Goal: Task Accomplishment & Management: Manage account settings

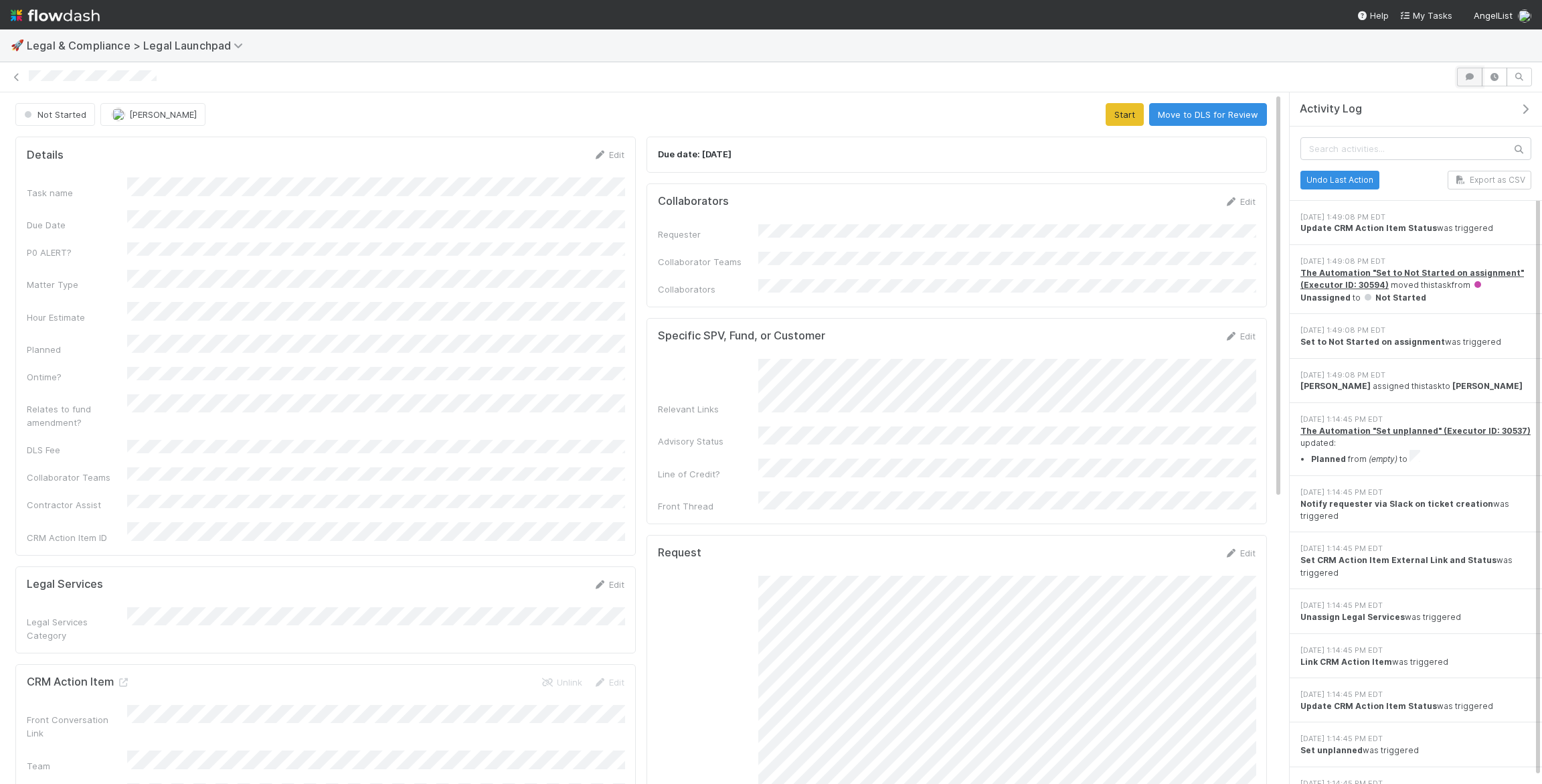
click at [1472, 73] on icon "button" at bounding box center [1470, 77] width 13 height 8
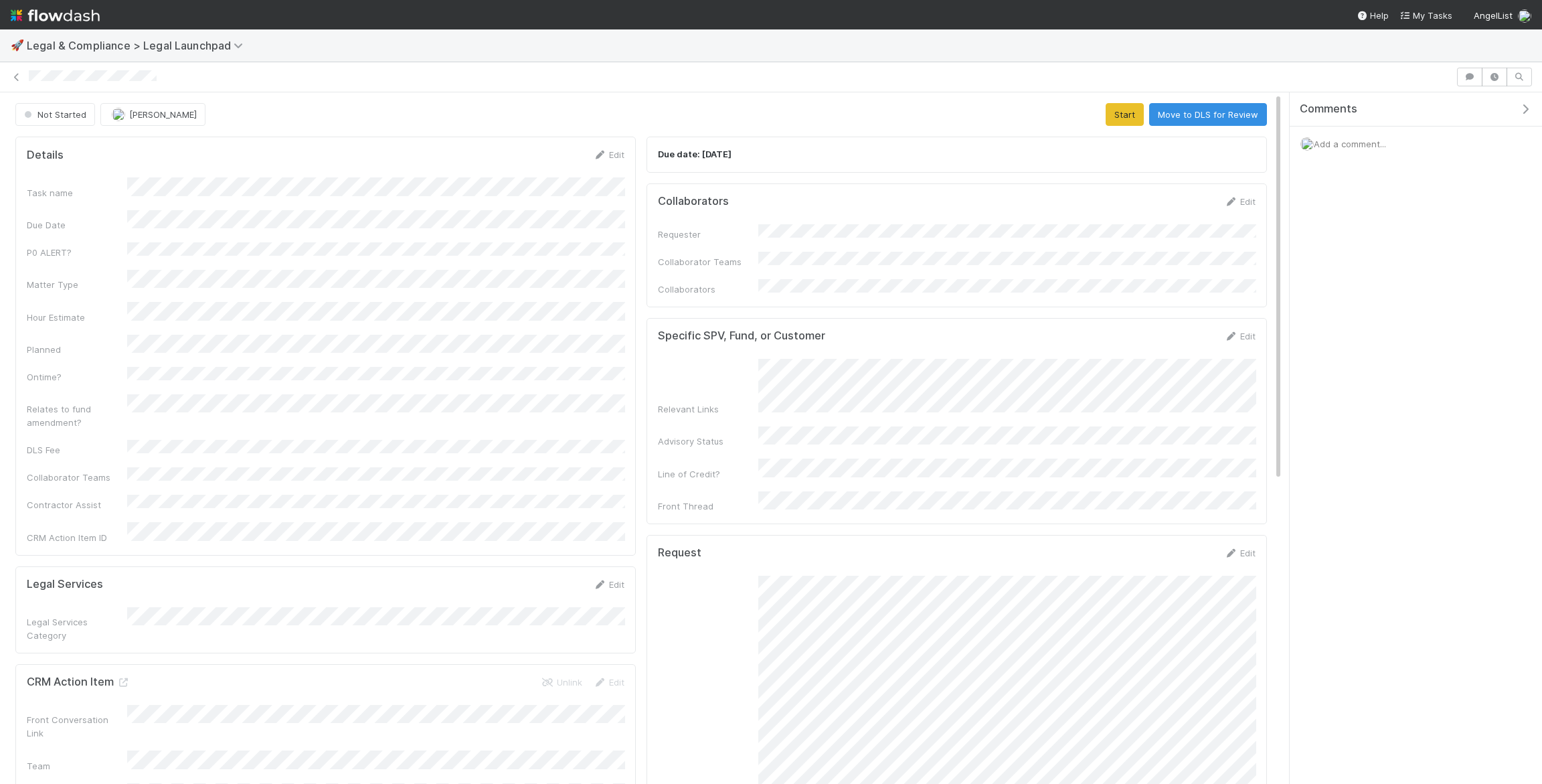
click at [1367, 140] on span "Add a comment..." at bounding box center [1350, 144] width 72 height 11
click at [1362, 243] on button "Haley O'Brien" at bounding box center [1371, 250] width 101 height 18
click at [845, 284] on div "Collaborators Edit Requester Collaborator Teams Collaborators" at bounding box center [957, 245] width 620 height 124
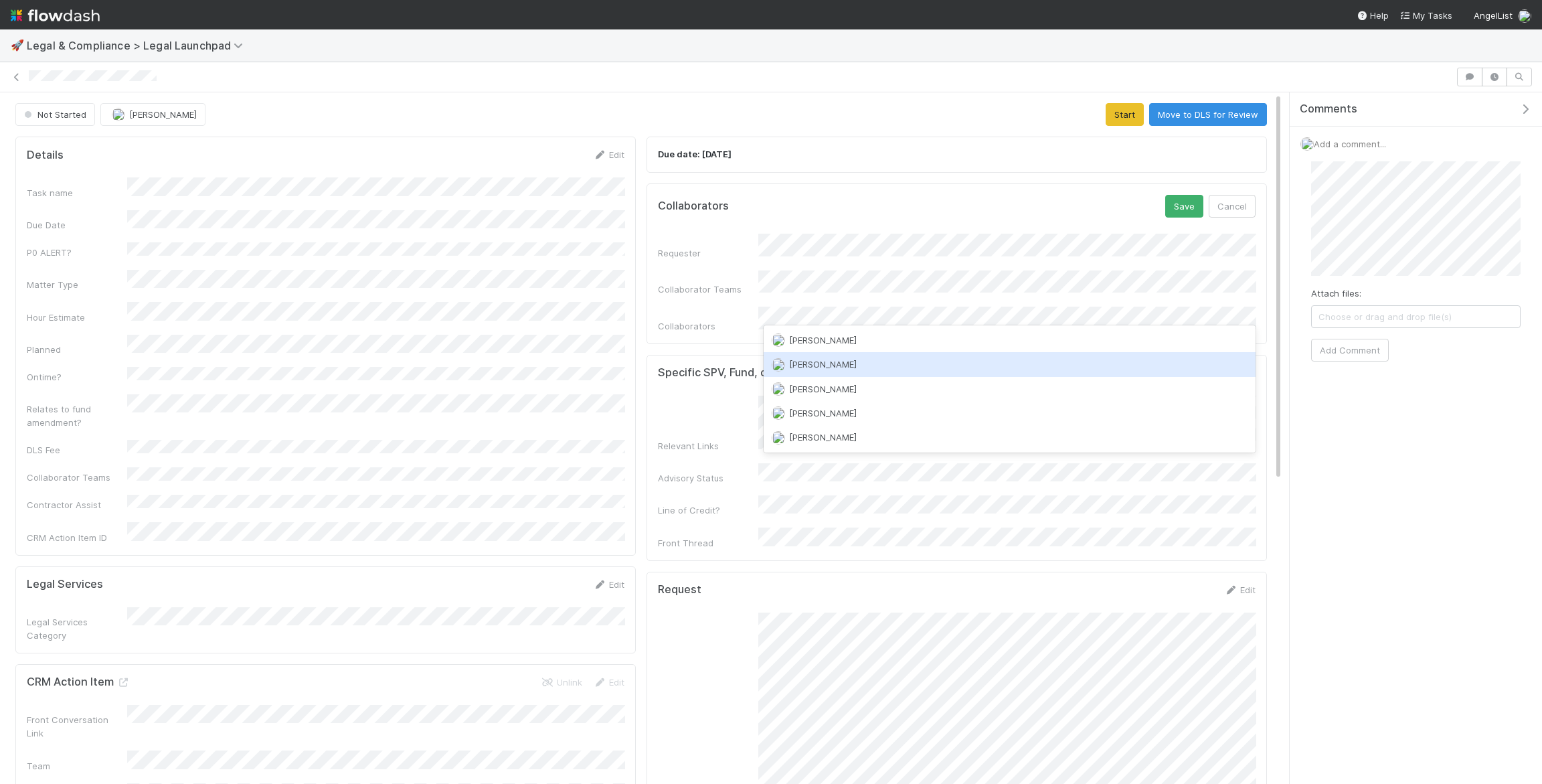
click at [800, 370] on div "Haley O'Brien" at bounding box center [1011, 364] width 493 height 24
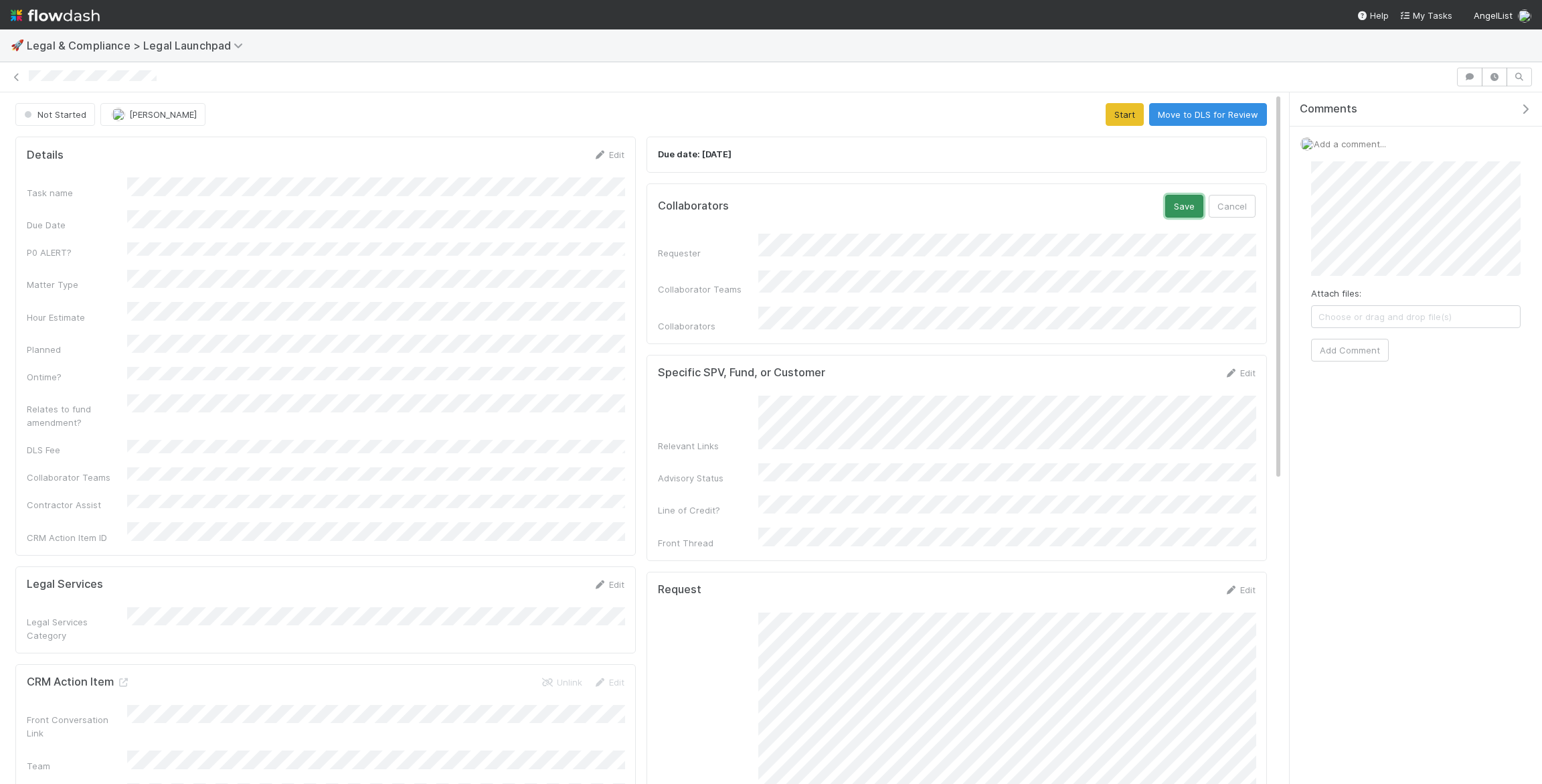
click at [1182, 199] on button "Save" at bounding box center [1185, 207] width 38 height 23
click at [1355, 350] on button "Add Comment" at bounding box center [1350, 350] width 78 height 23
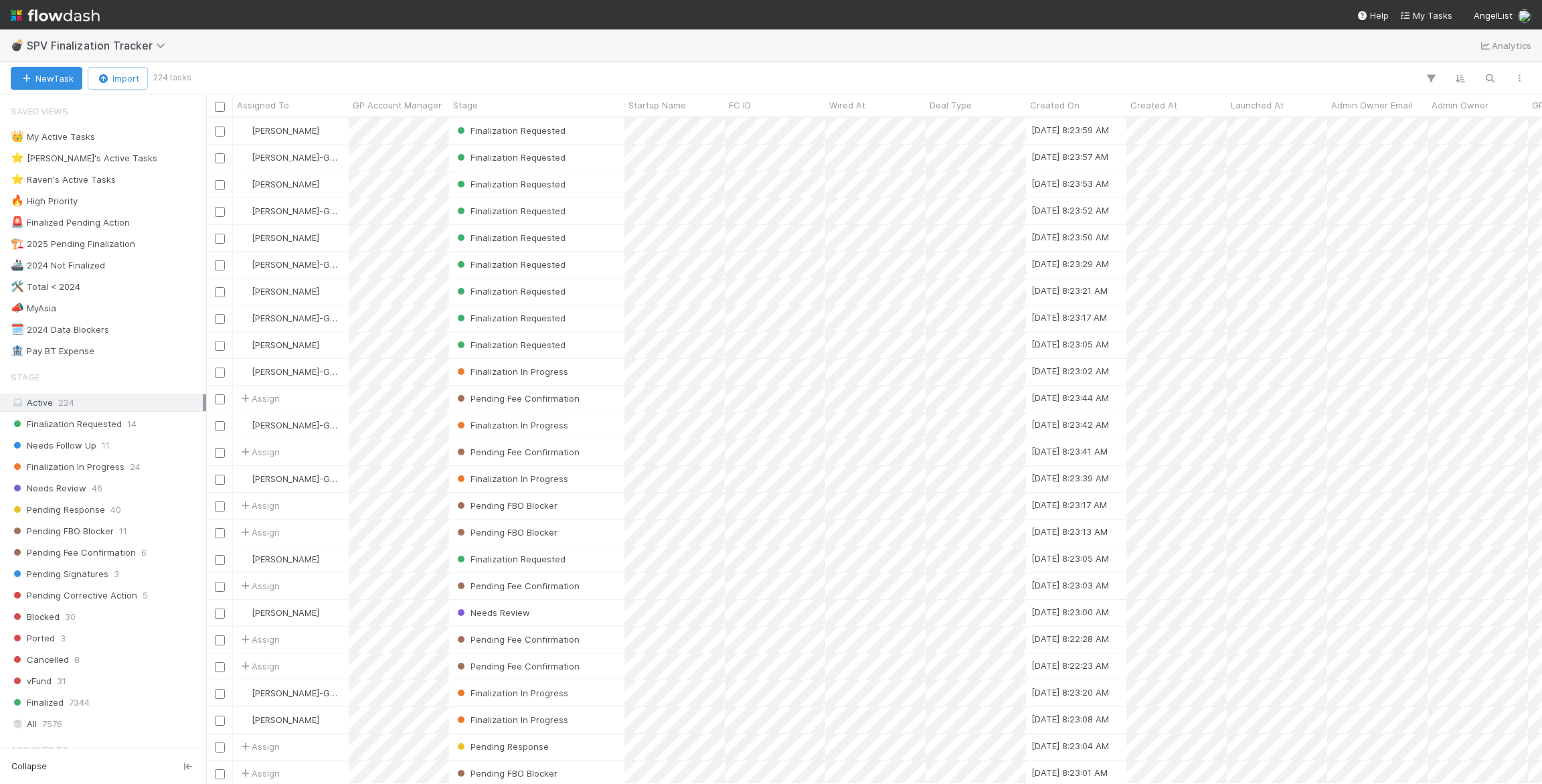
scroll to position [666, 1336]
click at [594, 133] on div "Finalization Requested" at bounding box center [537, 131] width 175 height 26
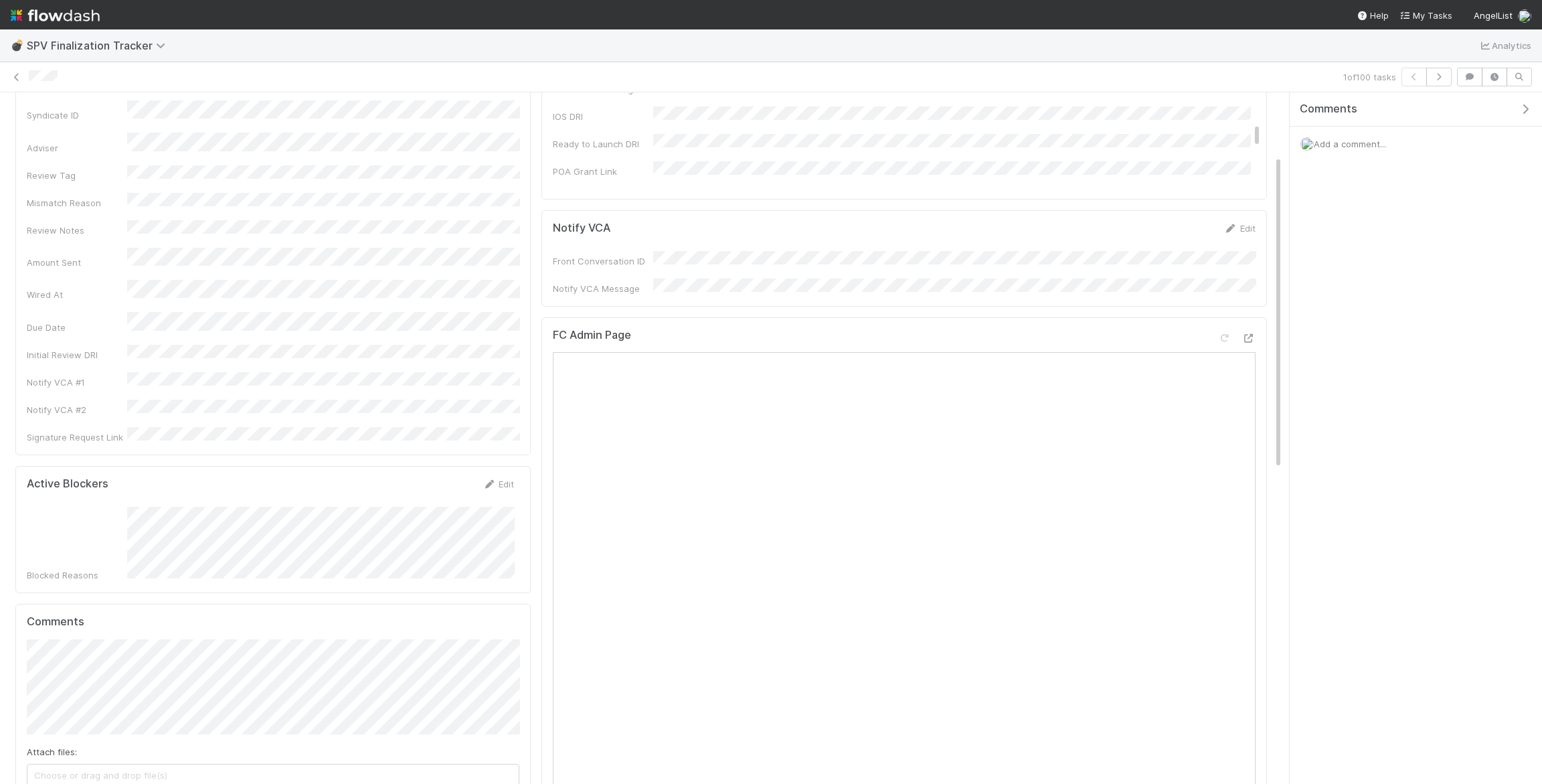
scroll to position [150, 0]
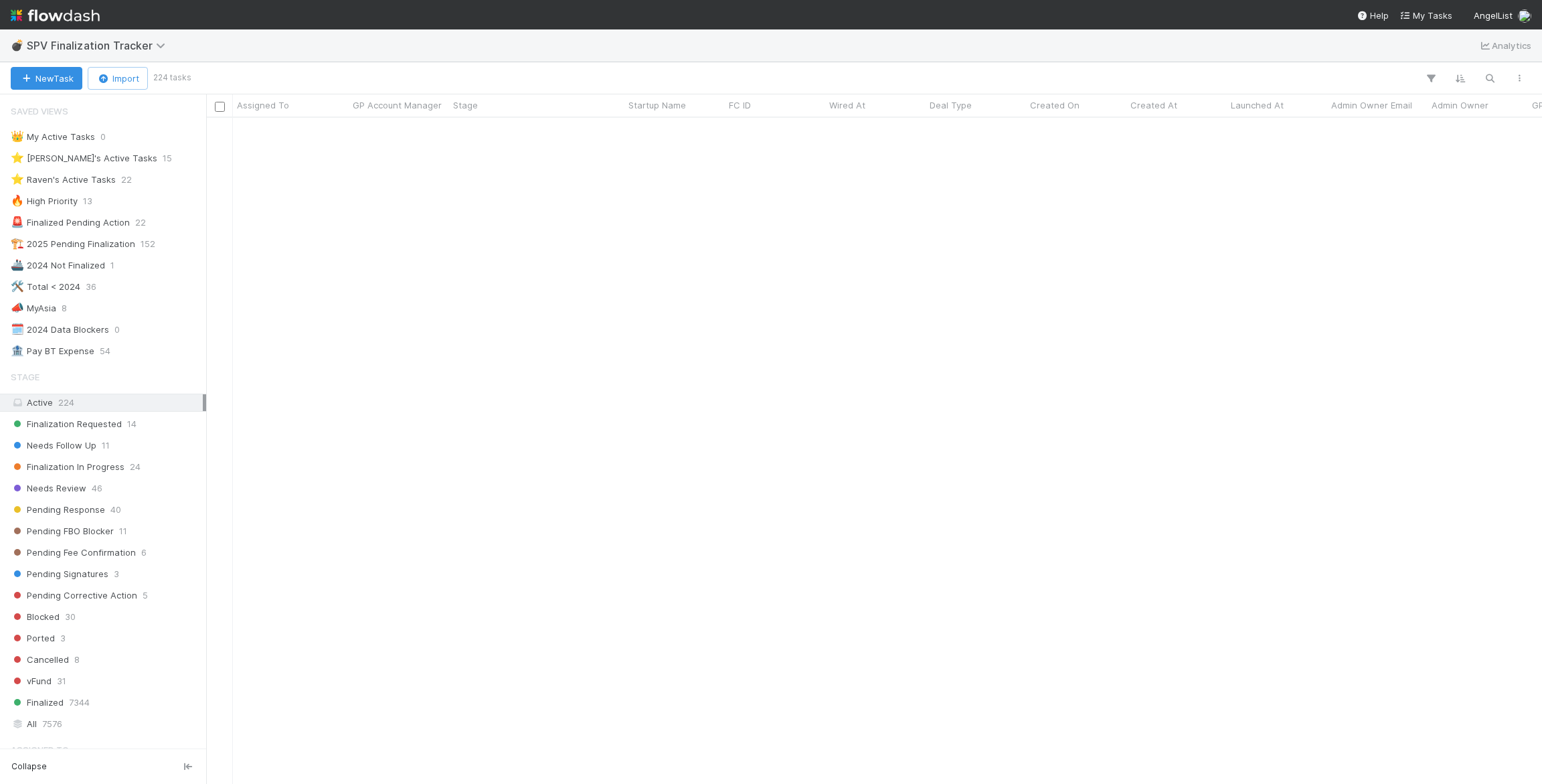
scroll to position [2865, 0]
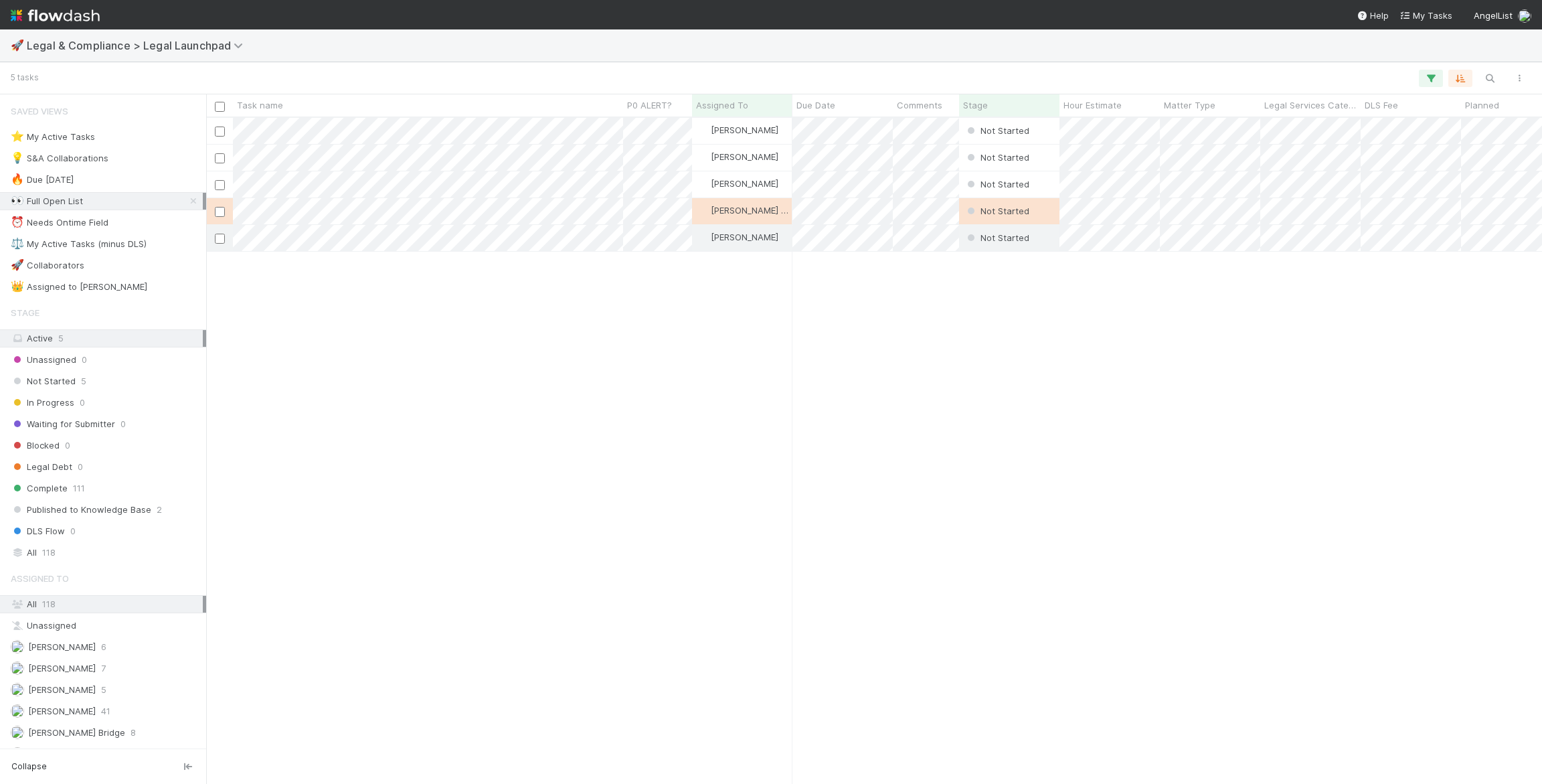
scroll to position [666, 1336]
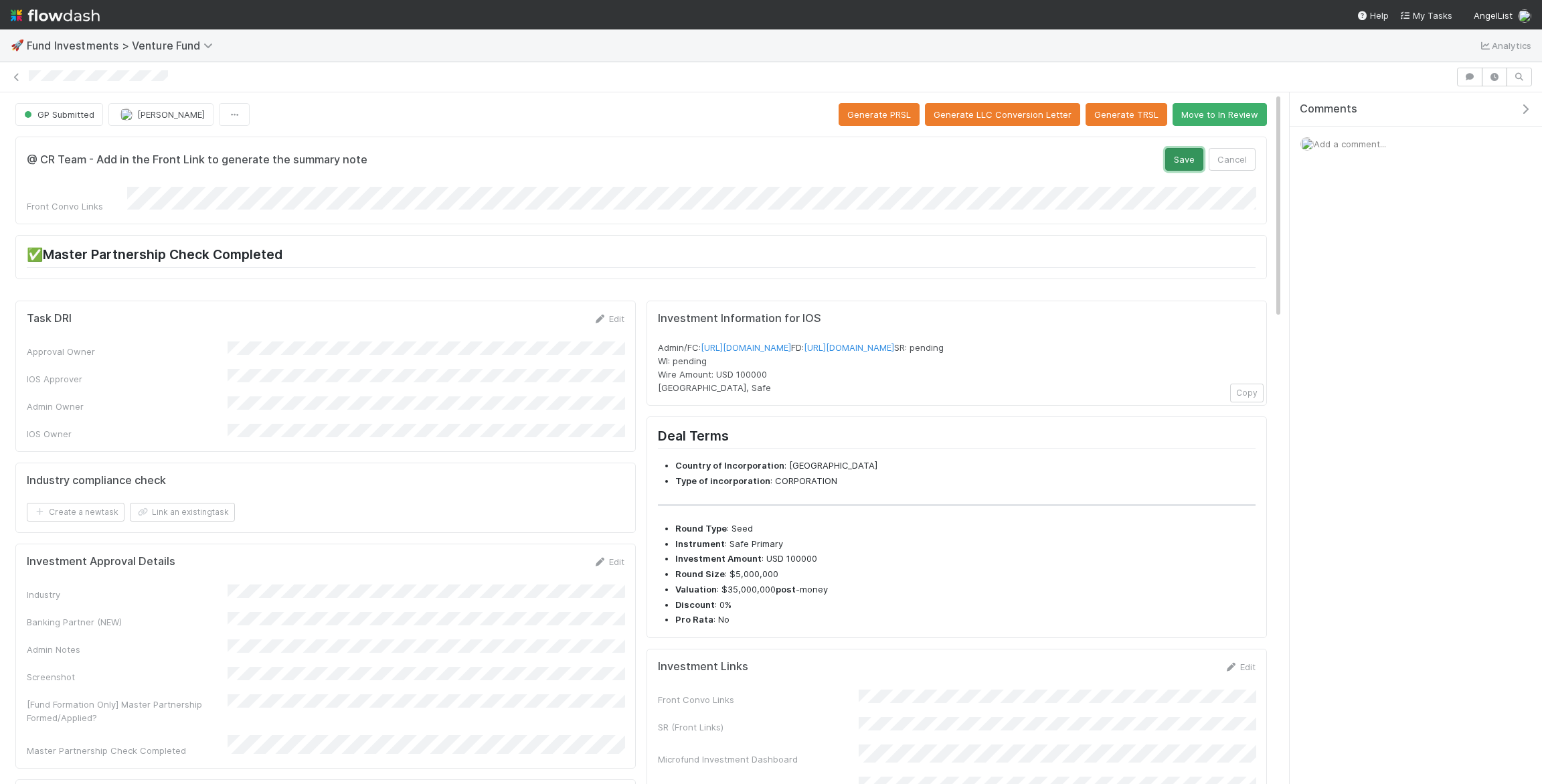
click at [1181, 159] on button "Save" at bounding box center [1185, 160] width 38 height 23
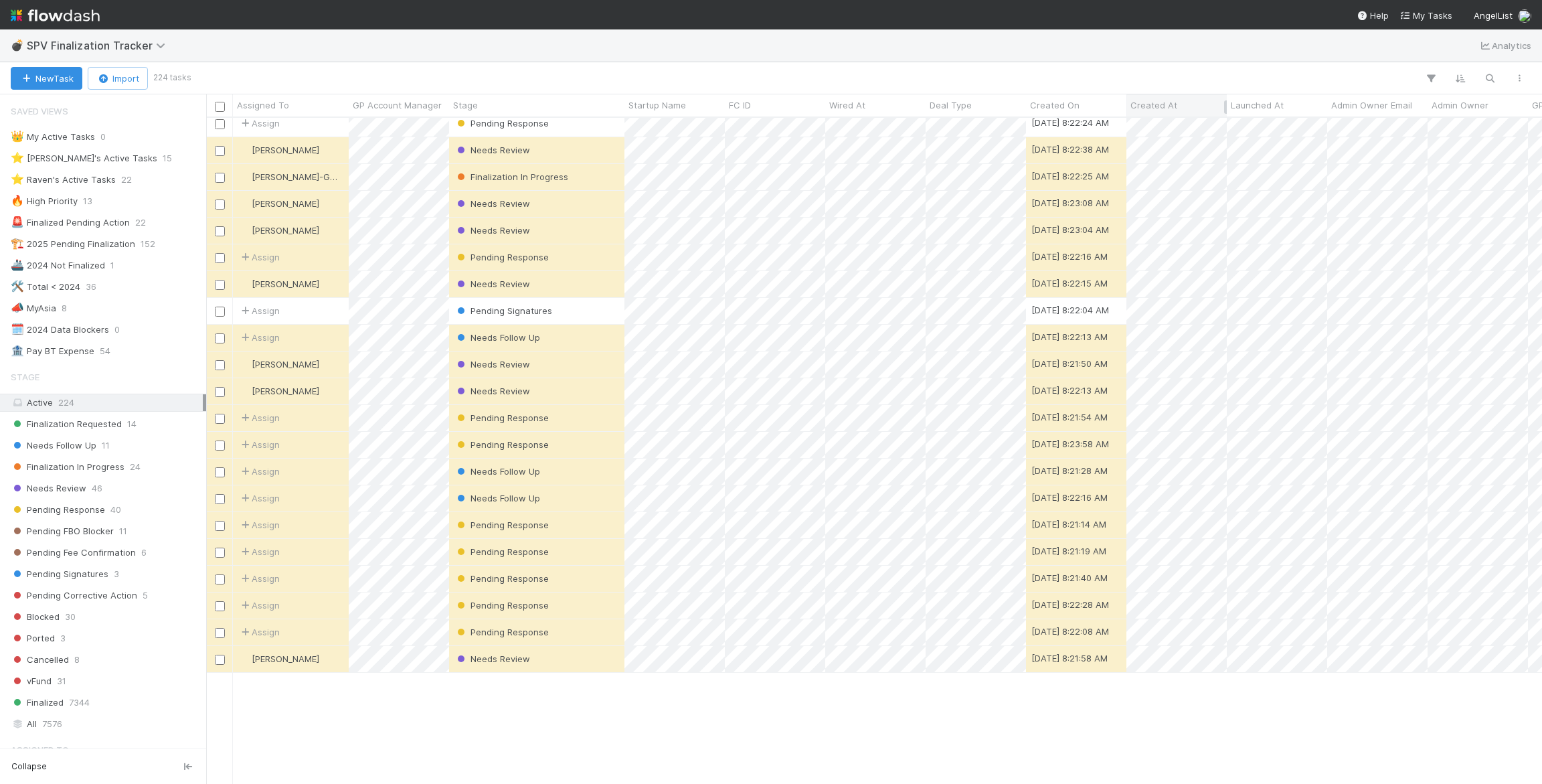
scroll to position [3346, 0]
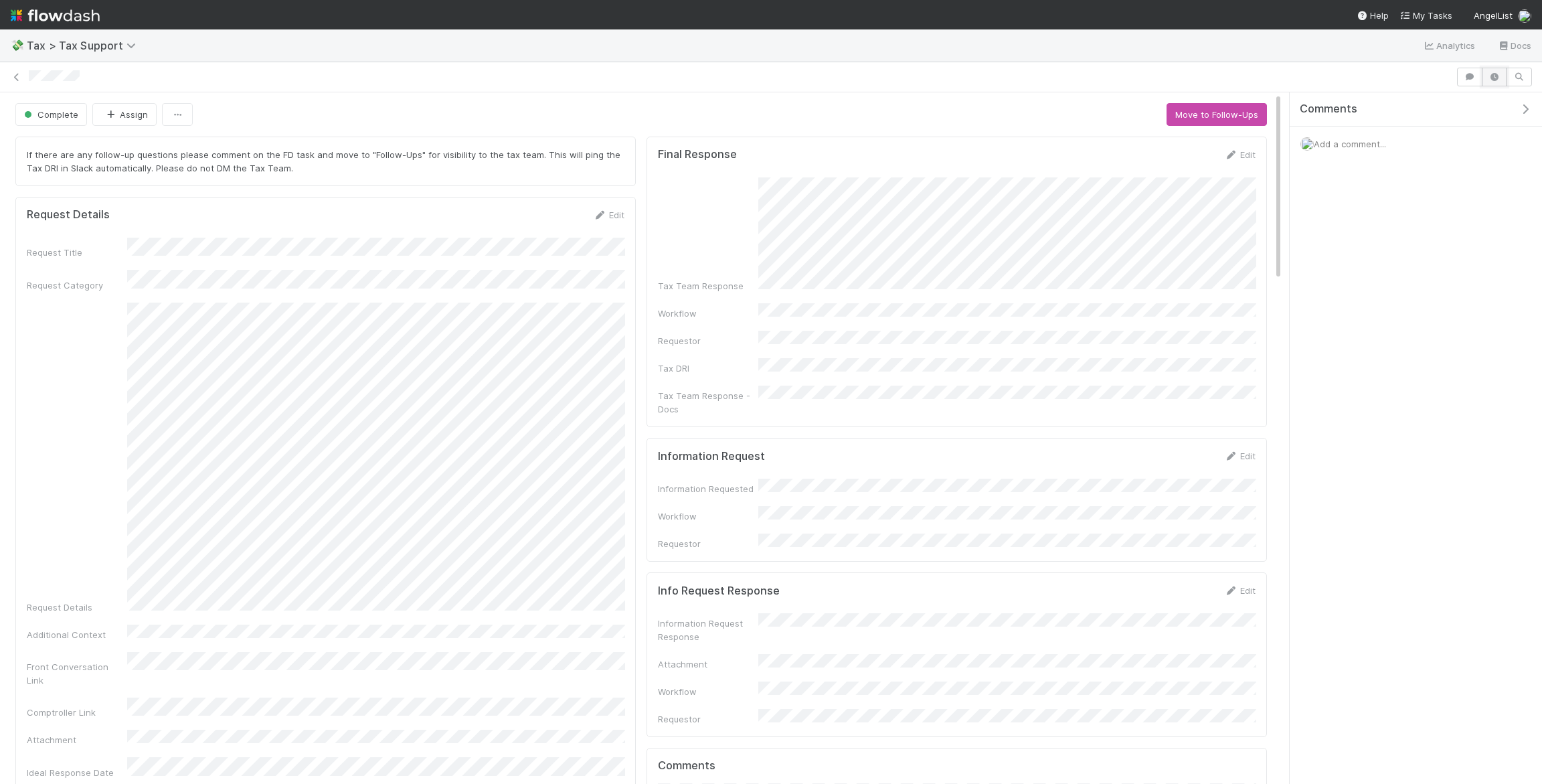
click at [1492, 74] on icon "button" at bounding box center [1494, 77] width 13 height 8
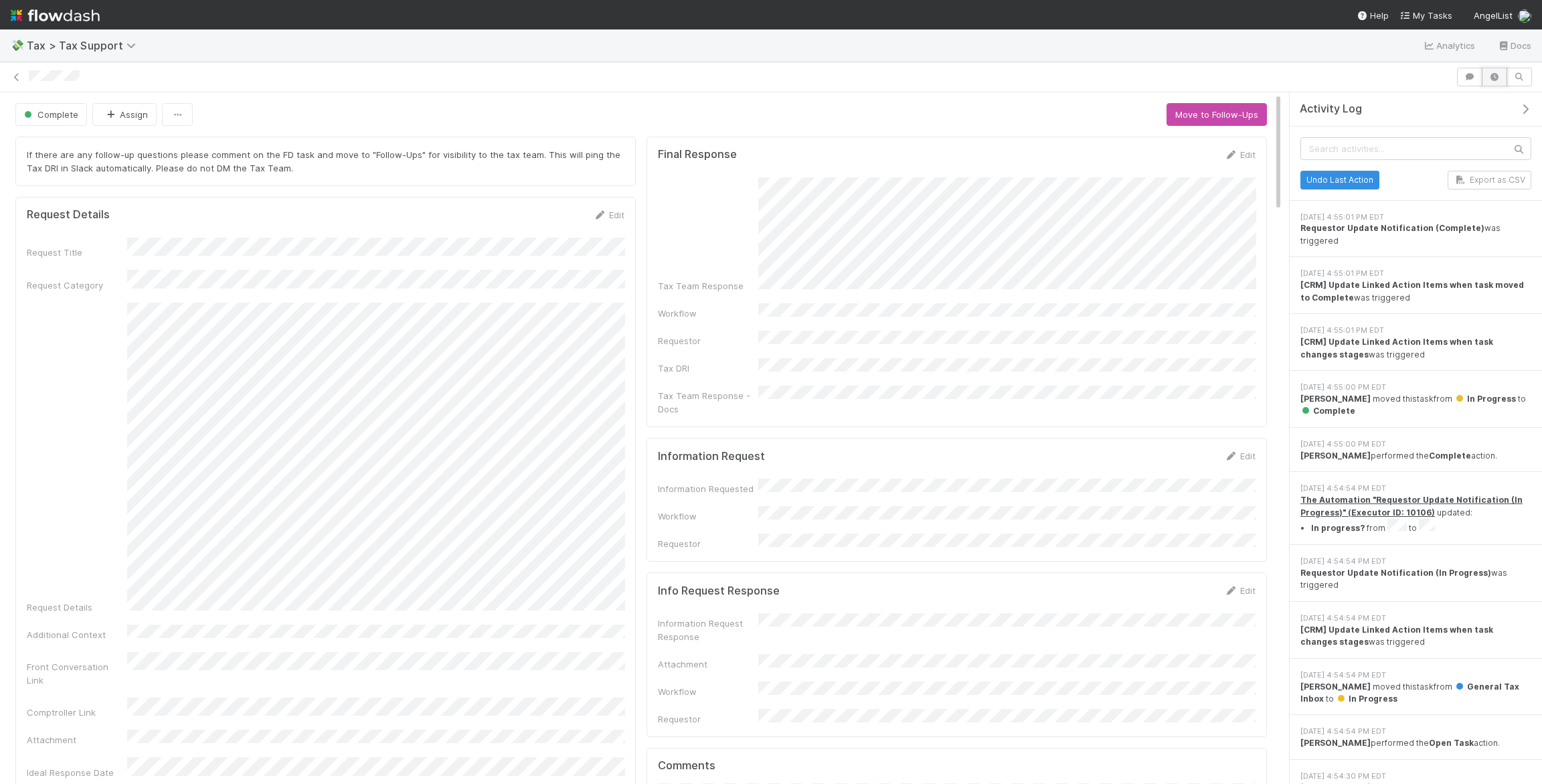
click at [1493, 74] on icon "button" at bounding box center [1494, 77] width 13 height 8
